Goal: Obtain resource: Obtain resource

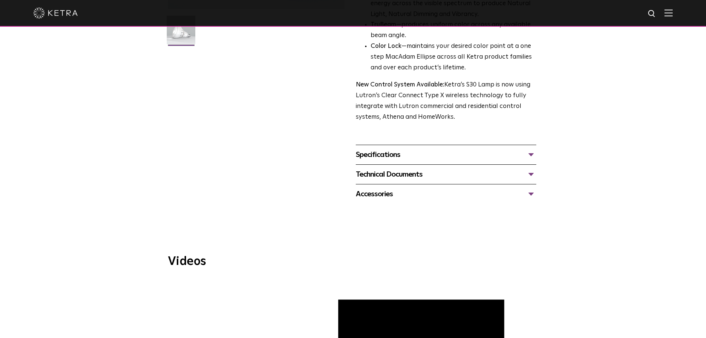
scroll to position [222, 0]
click at [387, 191] on div "Accessories" at bounding box center [446, 194] width 181 height 12
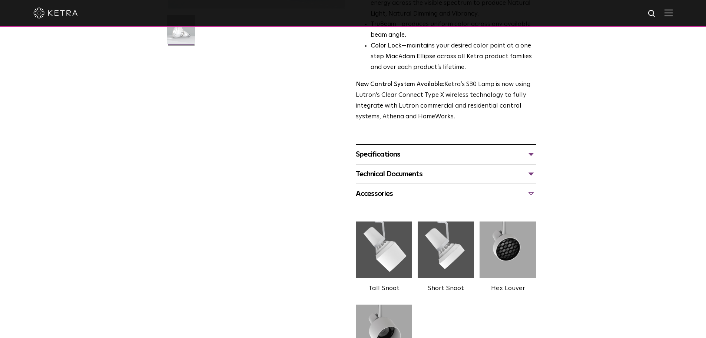
click at [422, 172] on div "Technical Documents" at bounding box center [446, 174] width 181 height 12
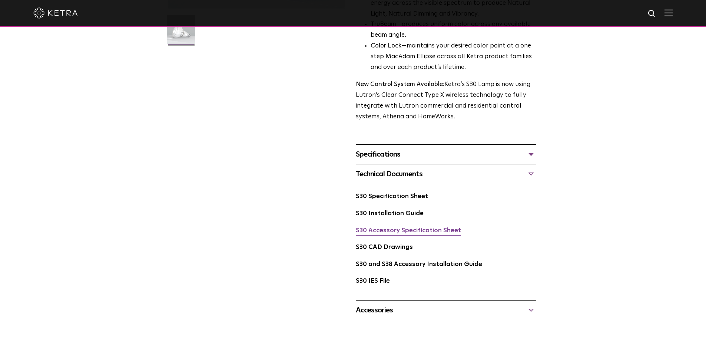
click at [409, 230] on link "S30 Accessory Specification Sheet" at bounding box center [408, 230] width 105 height 6
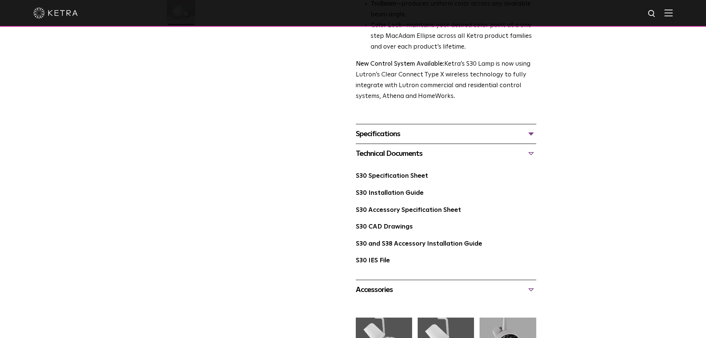
scroll to position [260, 0]
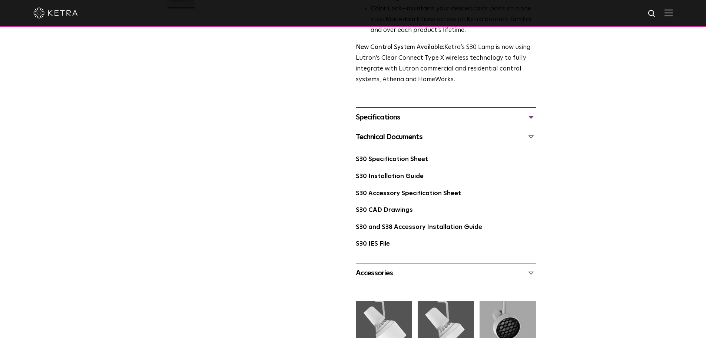
click at [410, 120] on div "Specifications" at bounding box center [446, 117] width 181 height 12
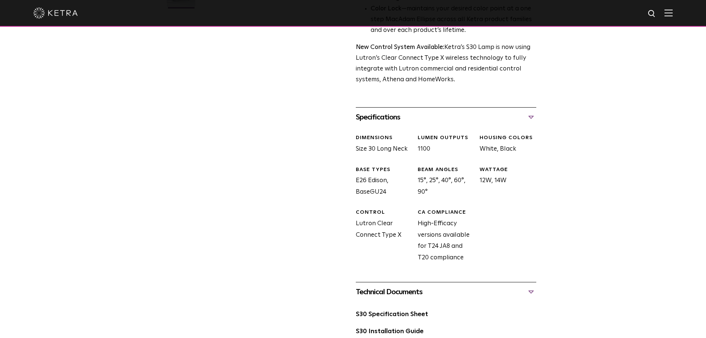
click at [445, 120] on div "Specifications" at bounding box center [446, 117] width 181 height 12
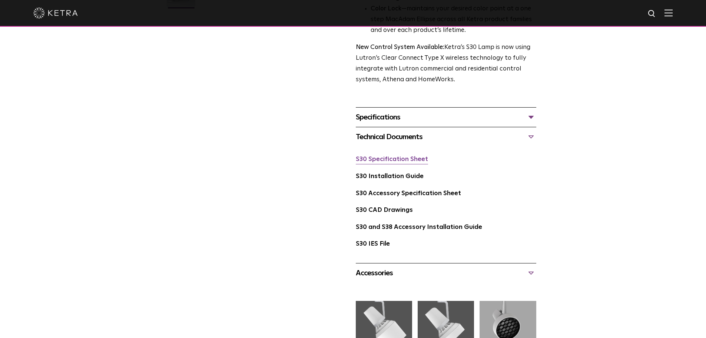
click at [410, 160] on link "S30 Specification Sheet" at bounding box center [392, 159] width 72 height 6
